Goal: Check status

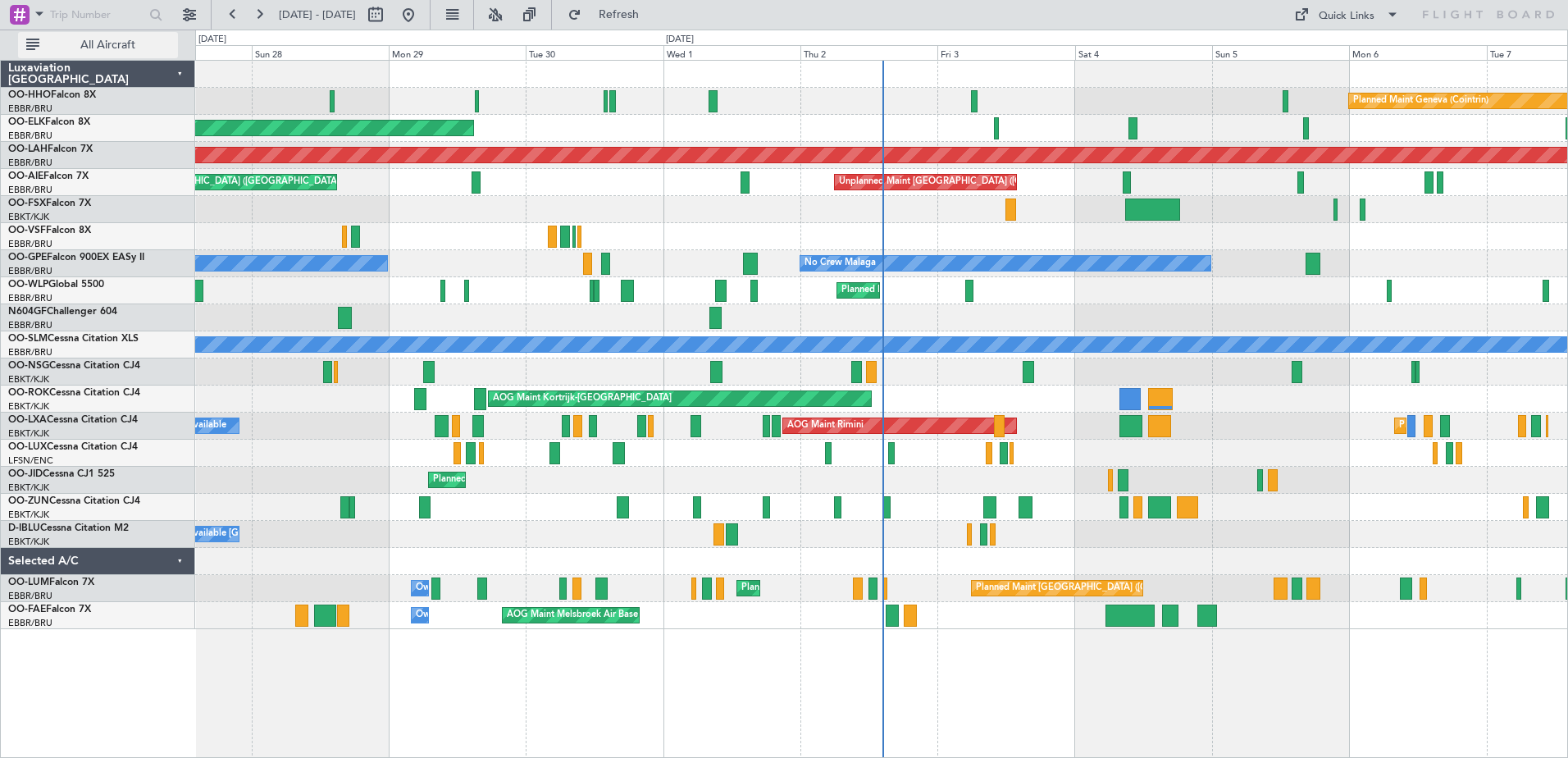
click at [116, 44] on span "All Aircraft" at bounding box center [108, 44] width 130 height 11
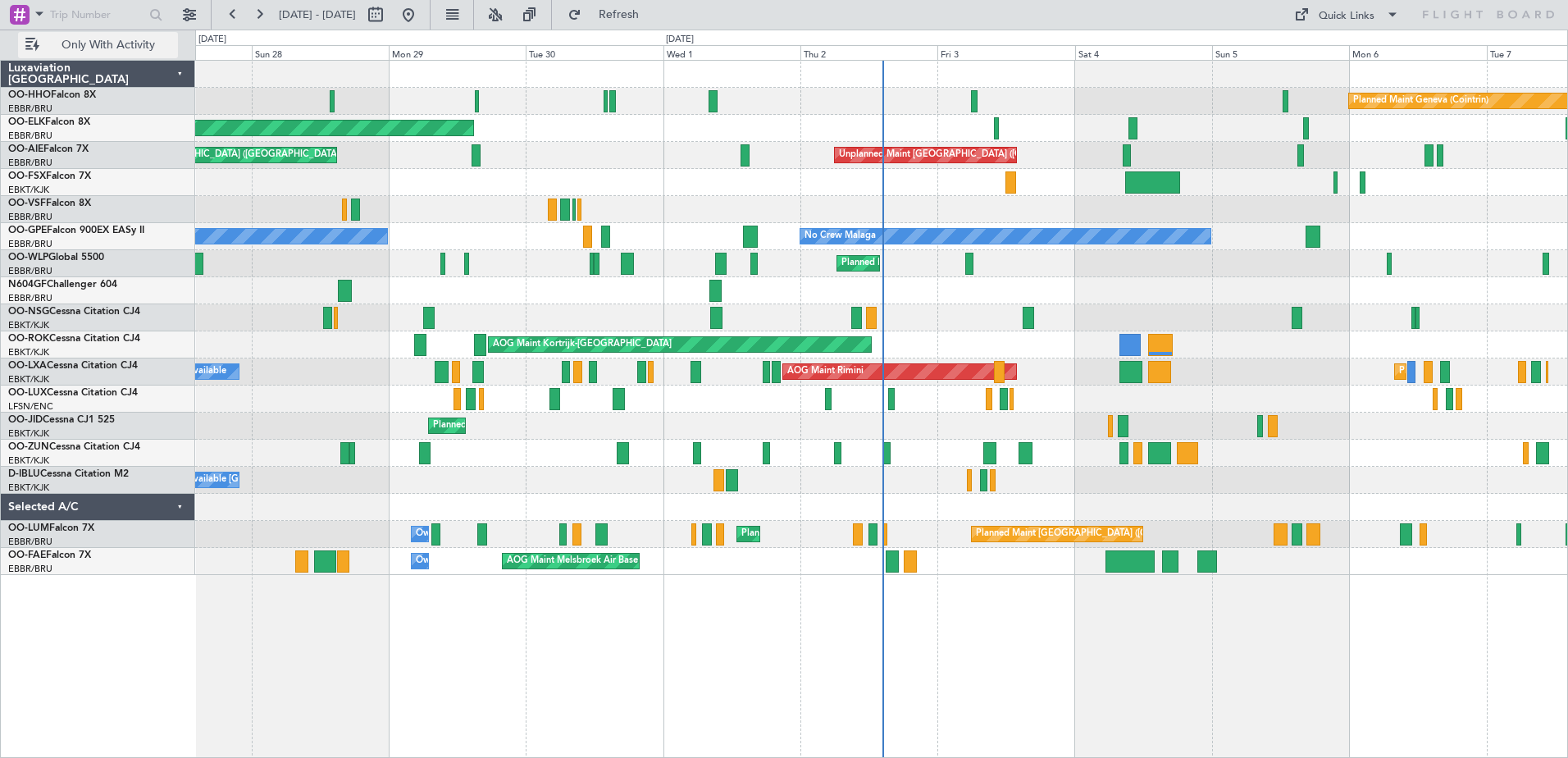
click at [116, 44] on span "Only With Activity" at bounding box center [108, 44] width 130 height 11
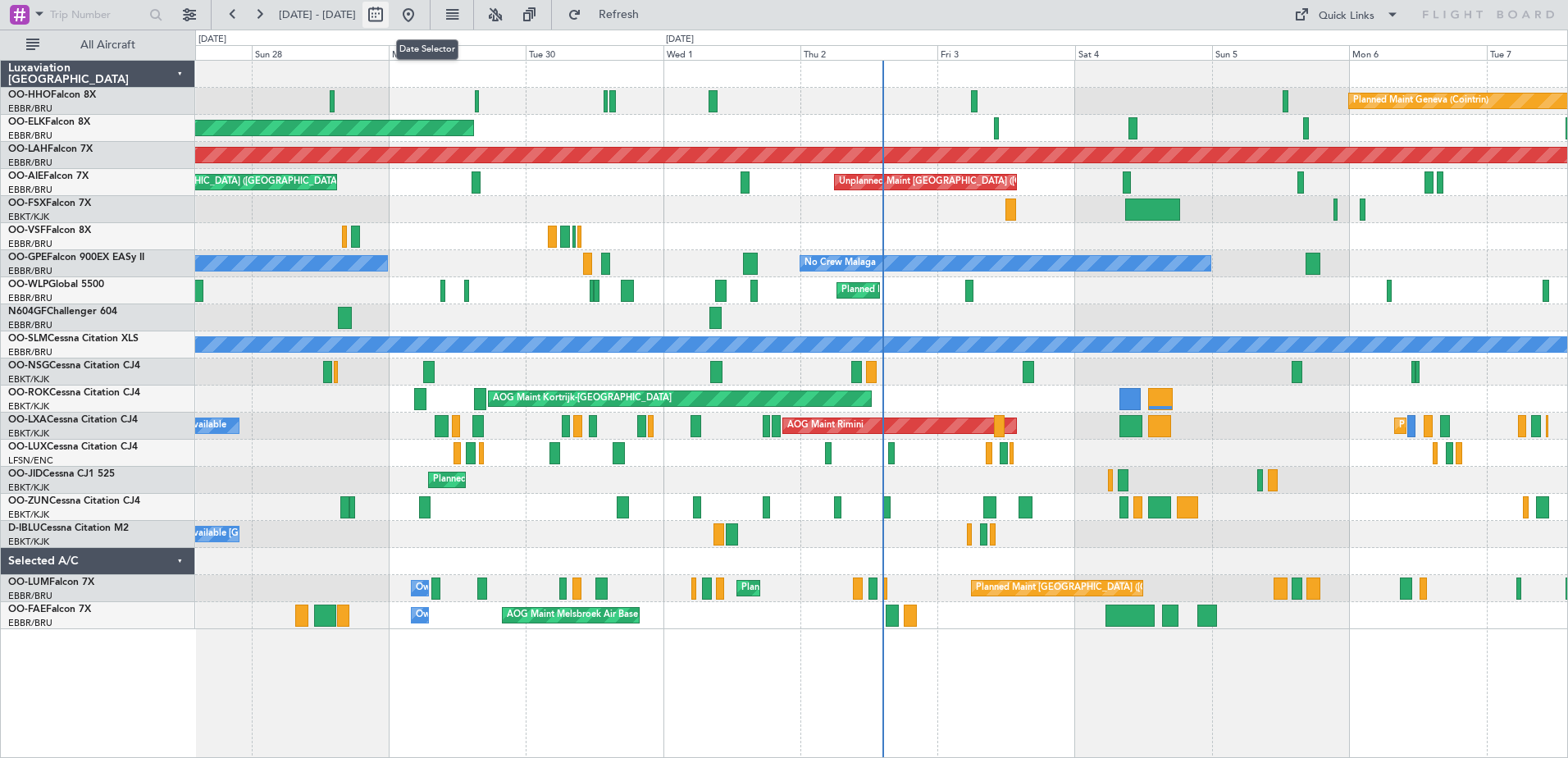
click at [389, 9] on button at bounding box center [376, 15] width 26 height 26
select select "9"
select select "2025"
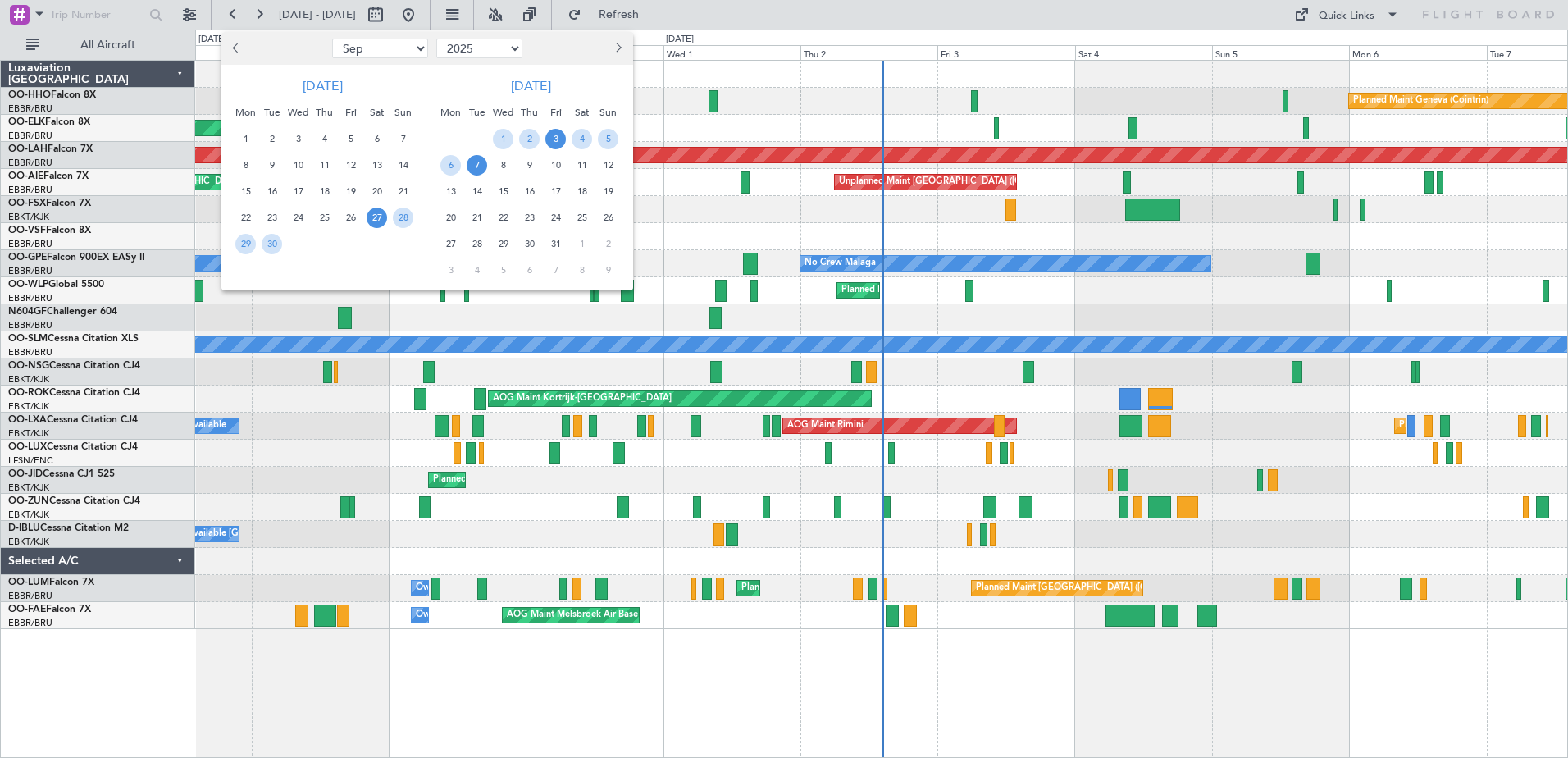
click at [559, 136] on span "3" at bounding box center [556, 139] width 21 height 21
click at [526, 138] on span "2" at bounding box center [530, 139] width 21 height 21
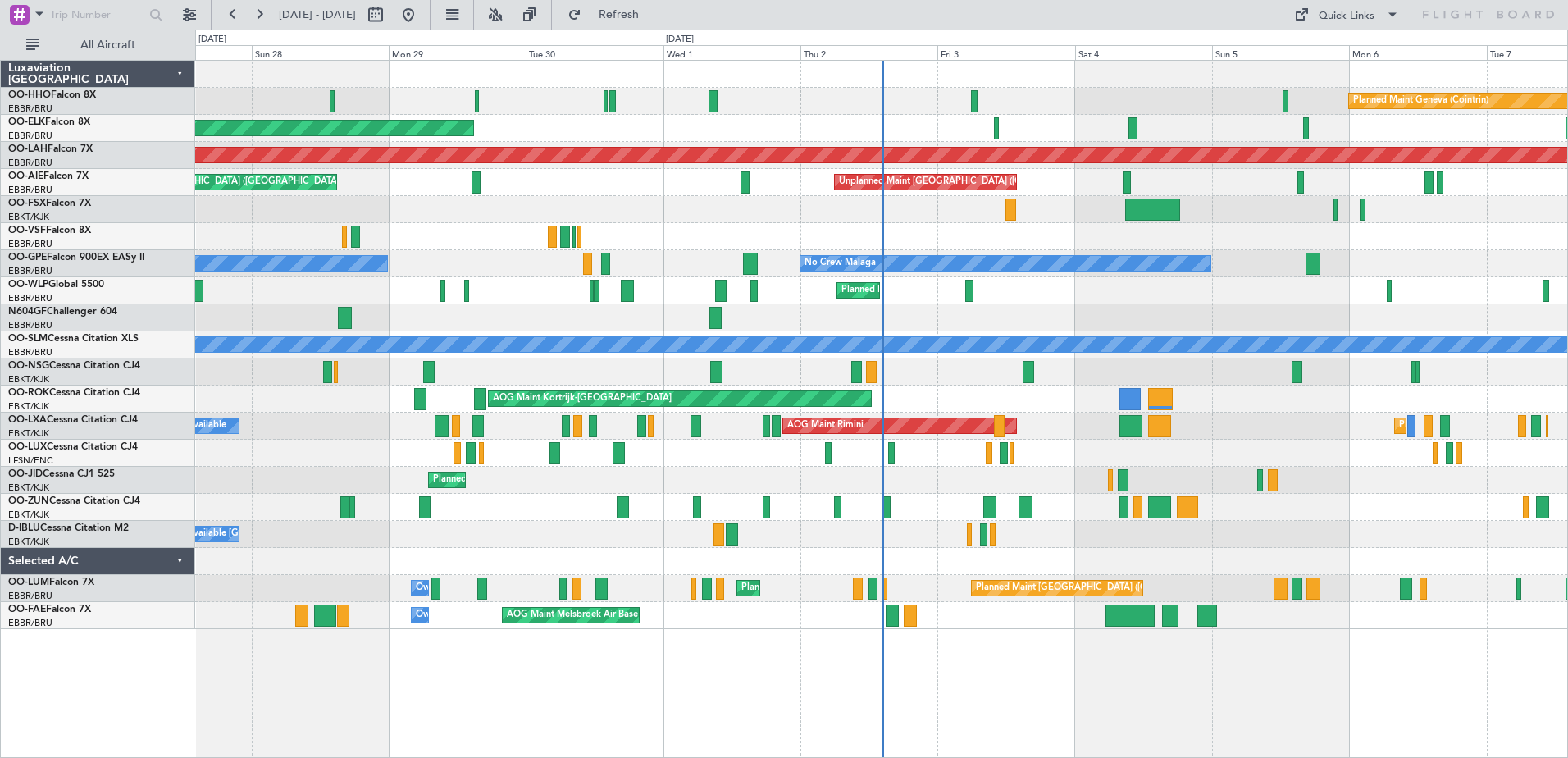
select select "10"
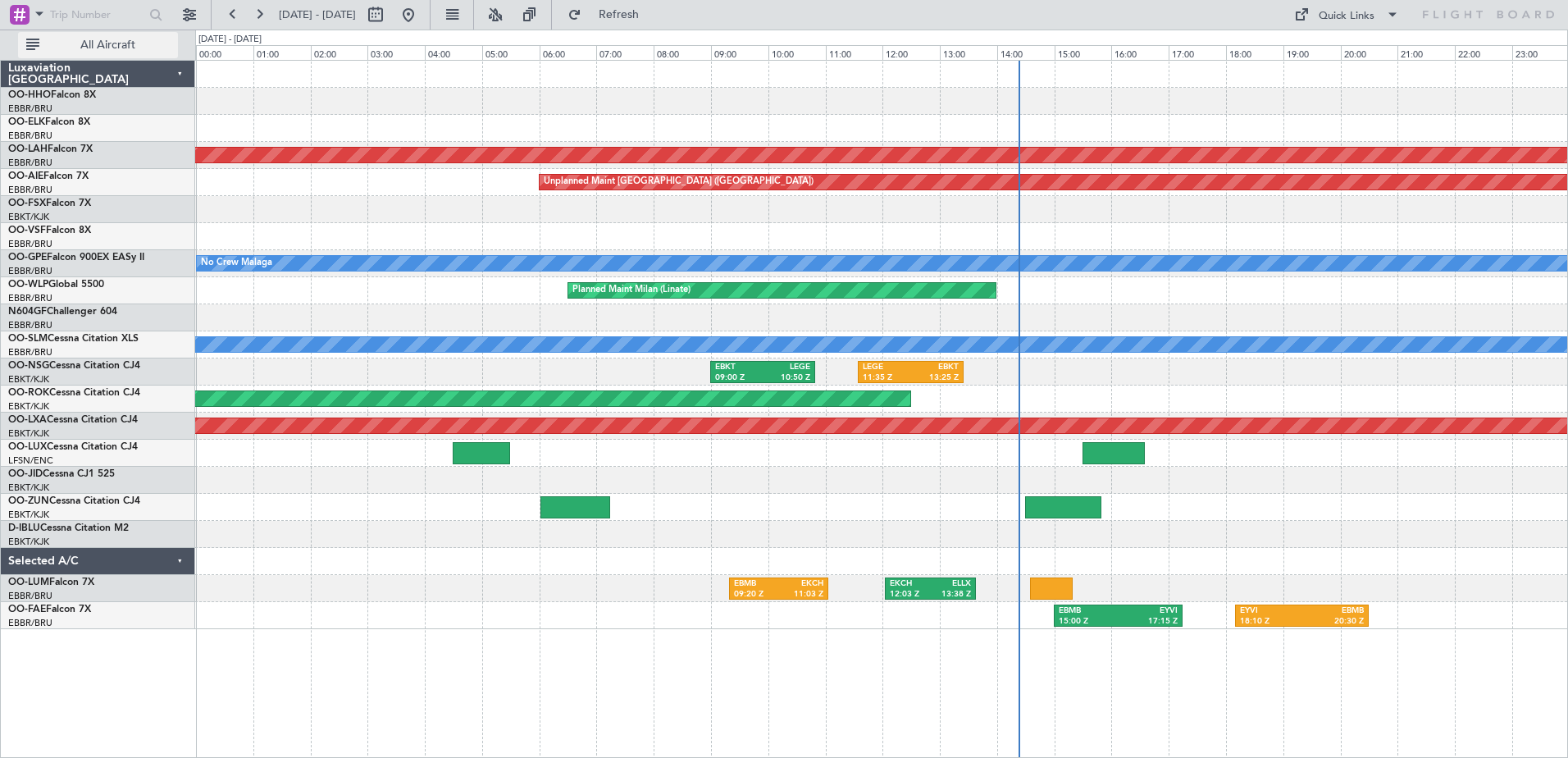
click at [173, 40] on button "All Aircraft" at bounding box center [98, 45] width 160 height 26
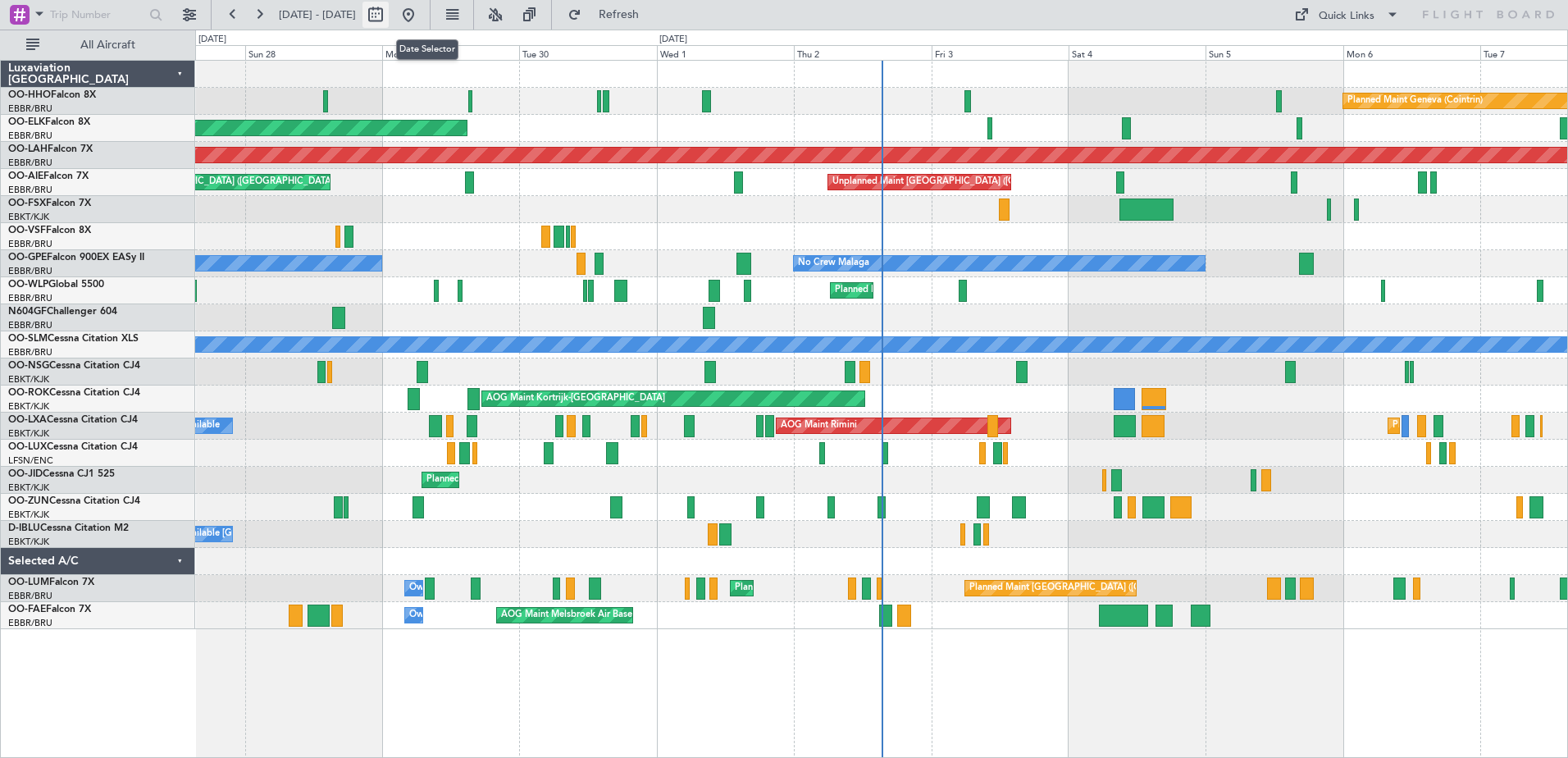
click at [389, 11] on button at bounding box center [376, 15] width 26 height 26
select select "9"
select select "2025"
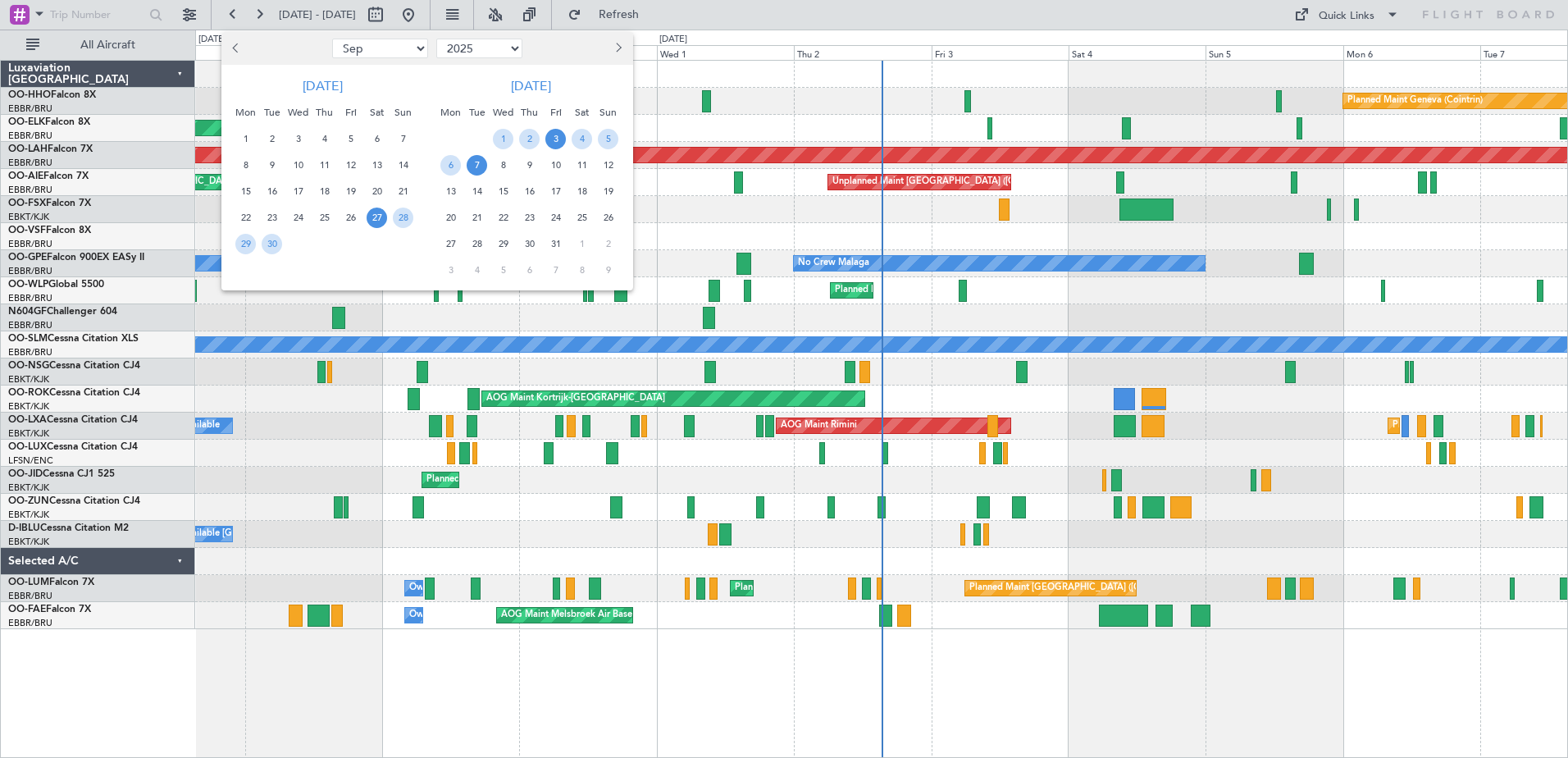
click at [553, 137] on span "3" at bounding box center [556, 139] width 21 height 21
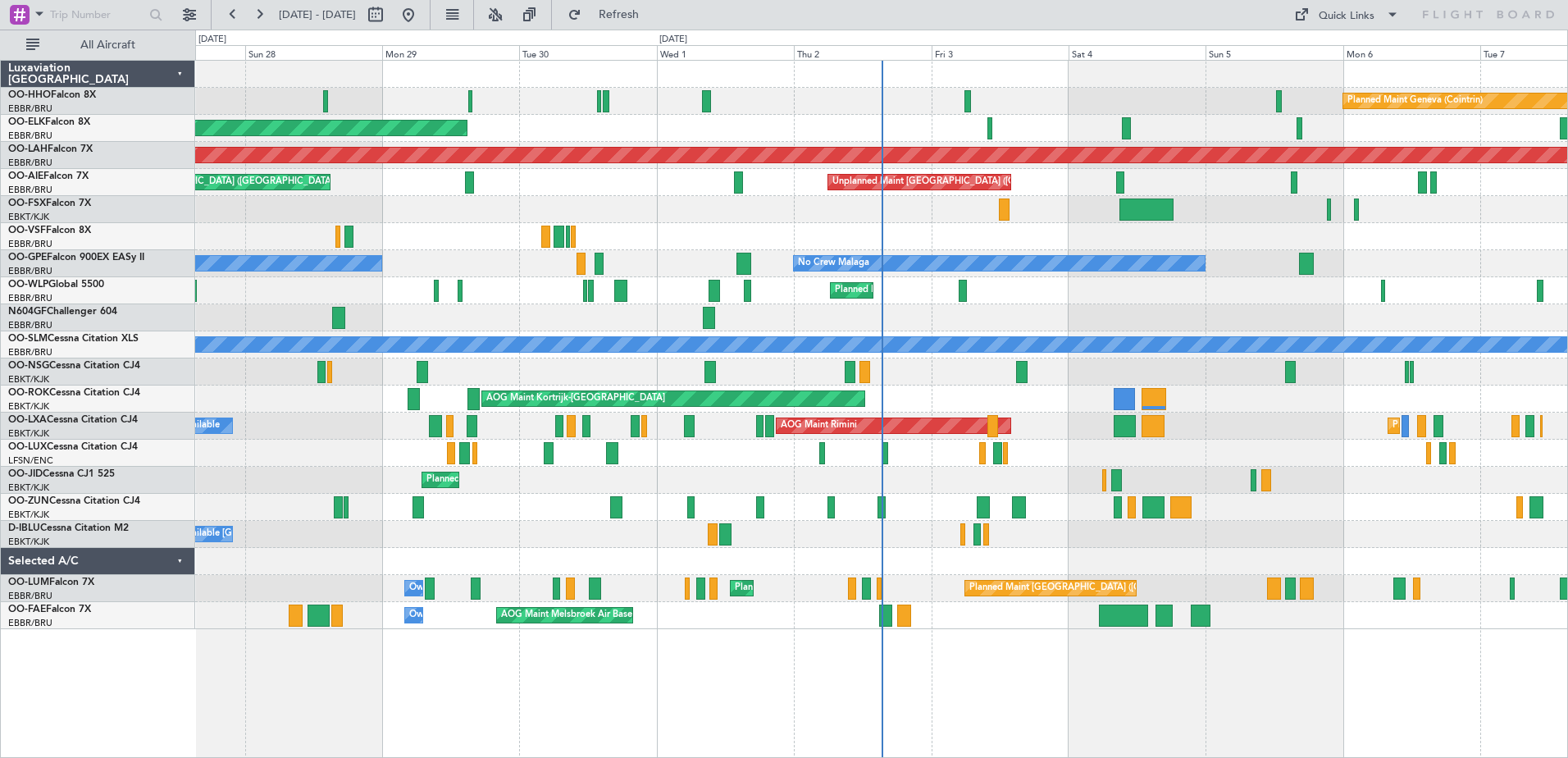
select select "10"
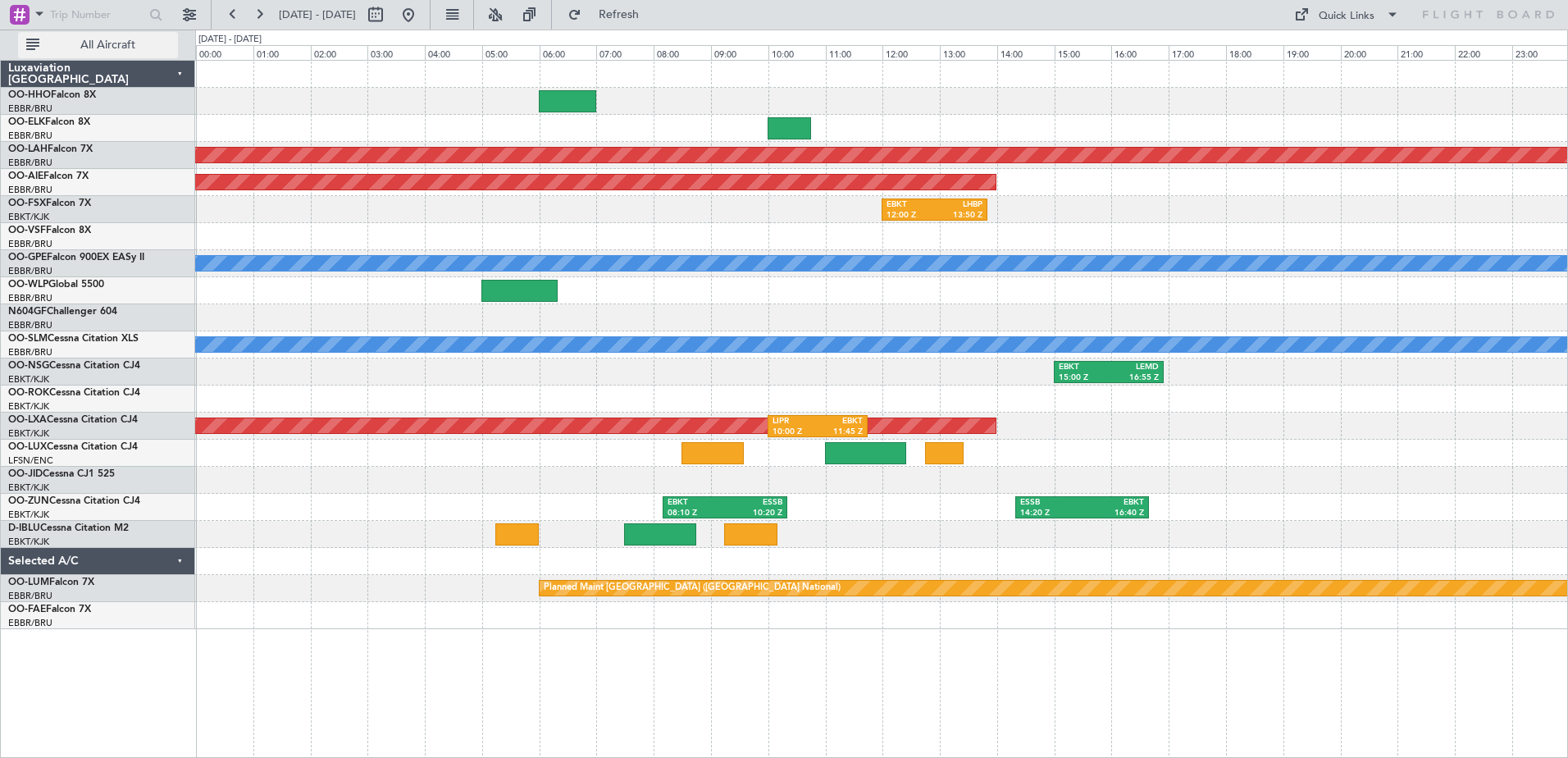
click at [146, 36] on button "All Aircraft" at bounding box center [98, 45] width 160 height 26
